Goal: Task Accomplishment & Management: Use online tool/utility

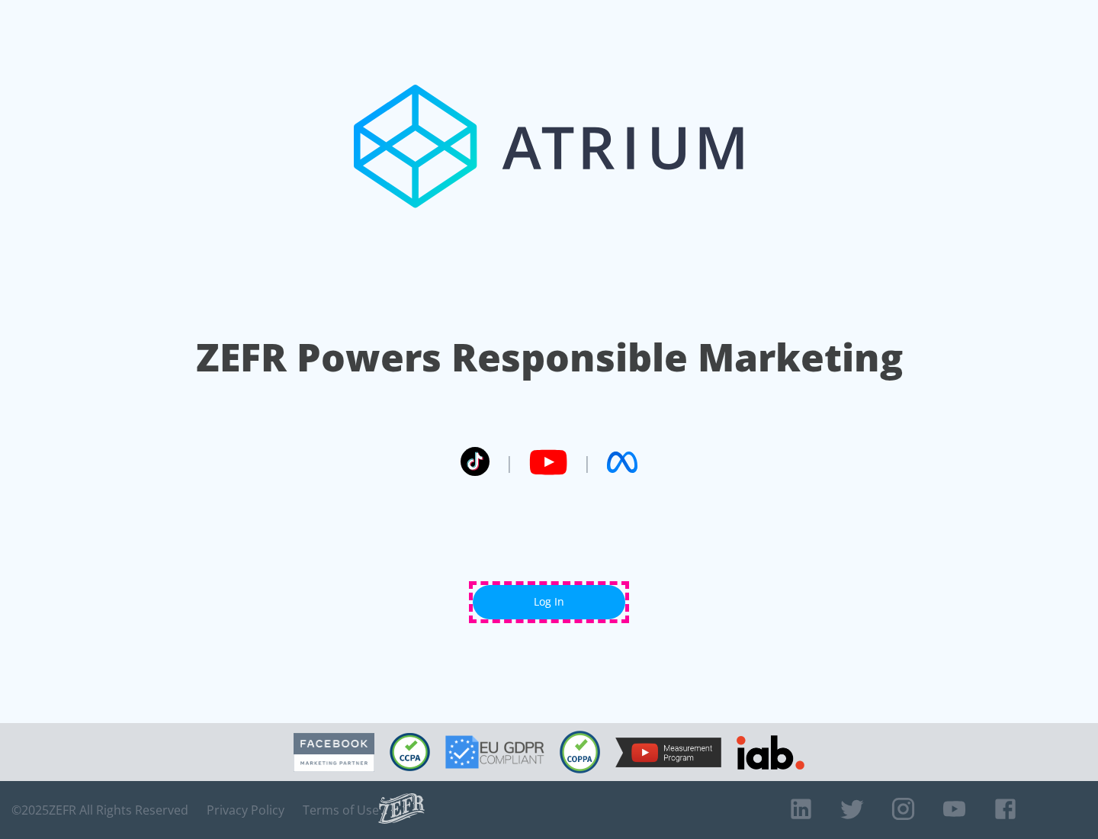
click at [549, 602] on link "Log In" at bounding box center [549, 602] width 152 height 34
